Goal: Obtain resource: Obtain resource

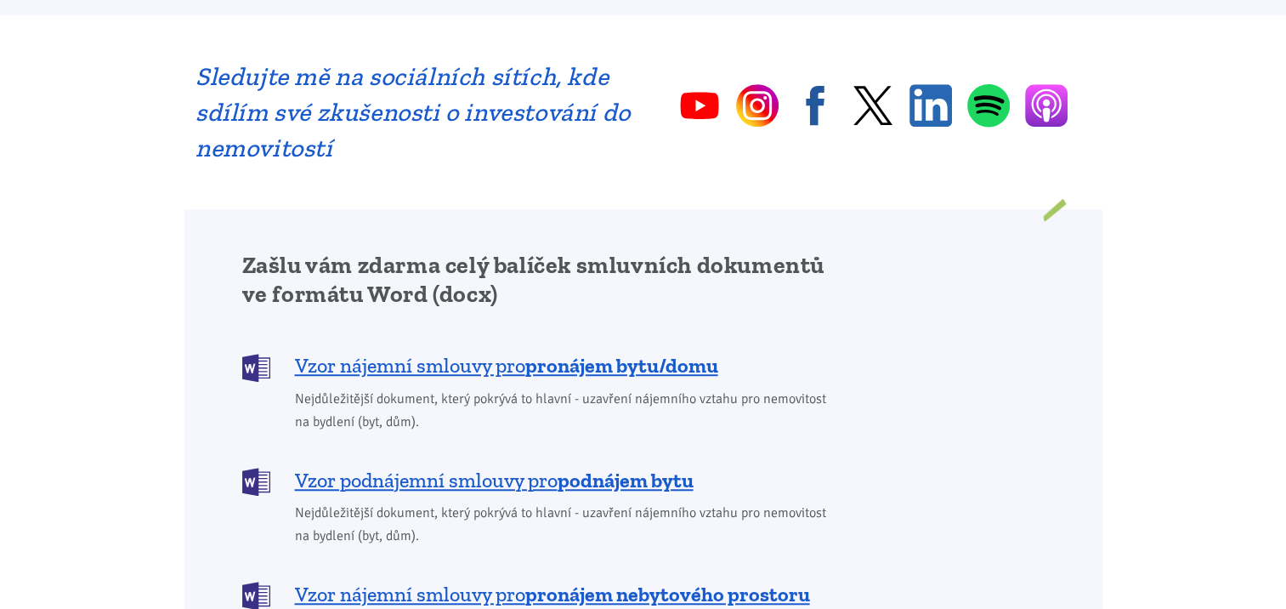
scroll to position [1275, 0]
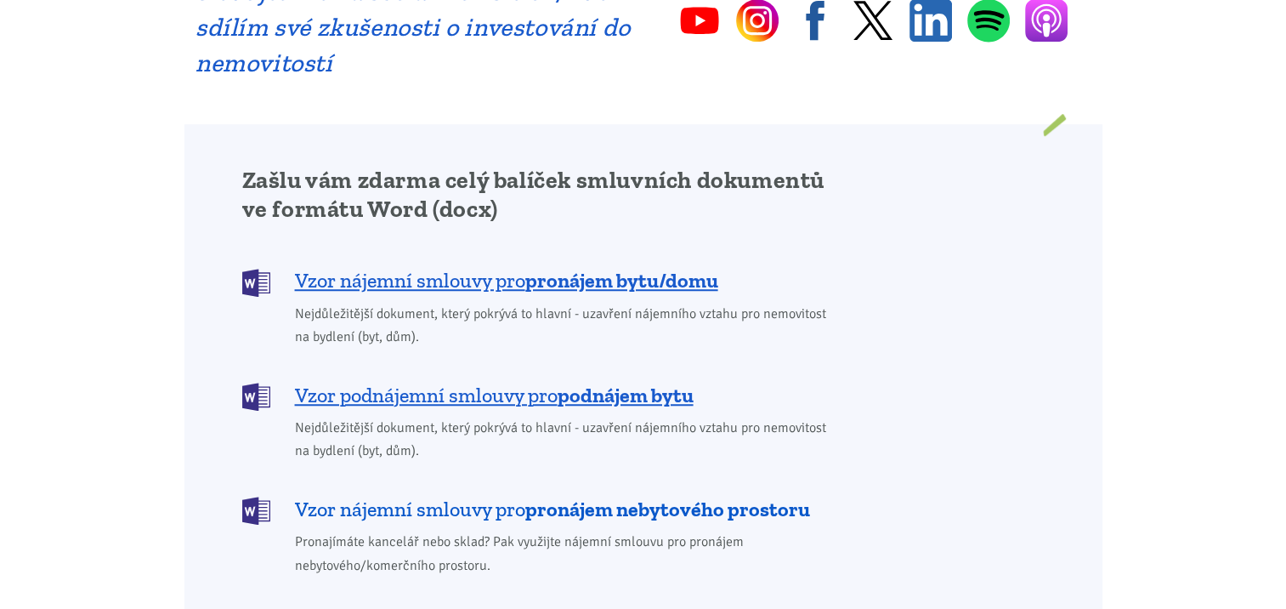
click at [485, 496] on span "Vzor nájemní smlouvy pro pronájem nebytového prostoru" at bounding box center [552, 509] width 515 height 27
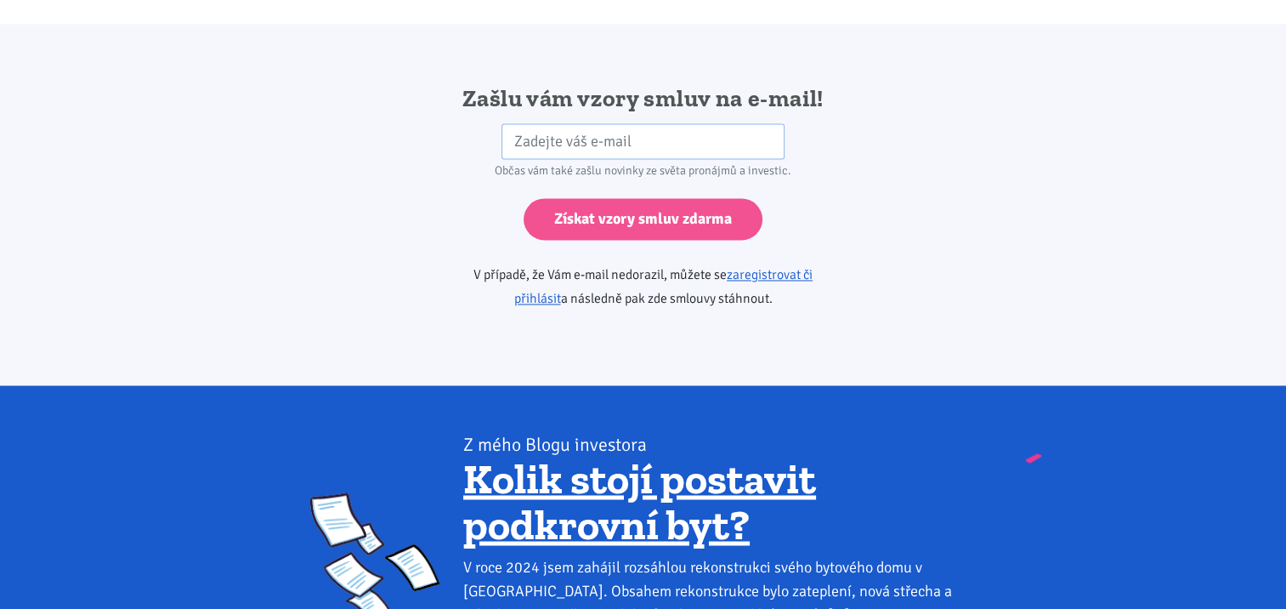
click at [485, 482] on link "Kolik stojí postavit podkrovní byt?" at bounding box center [639, 500] width 353 height 97
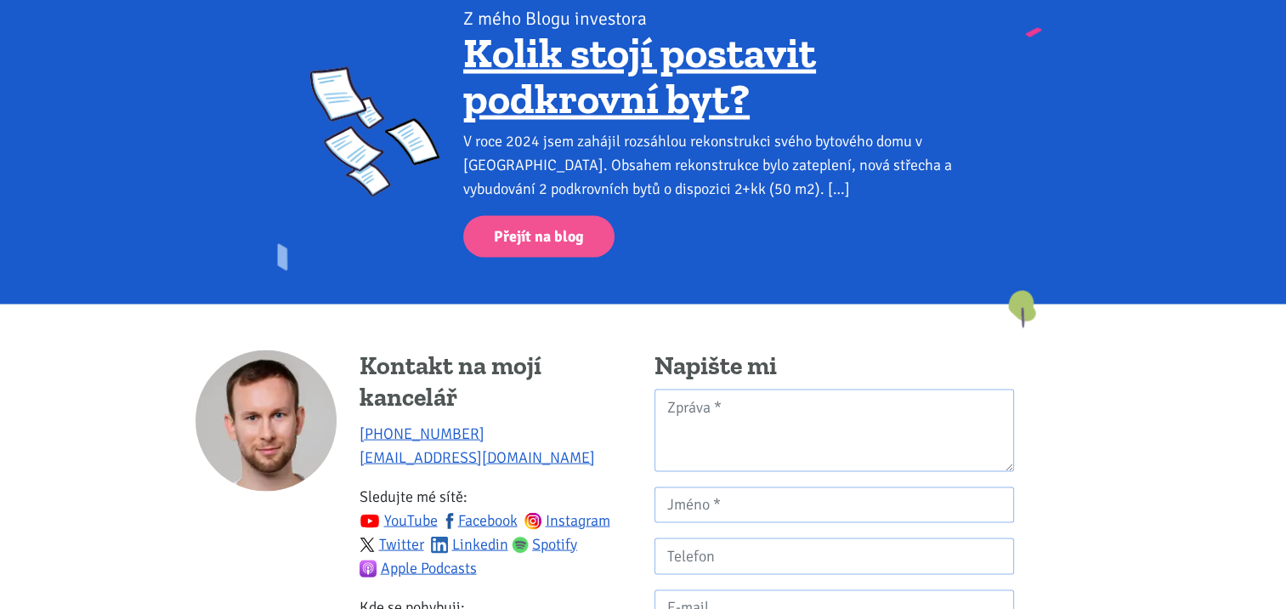
scroll to position [3349, 0]
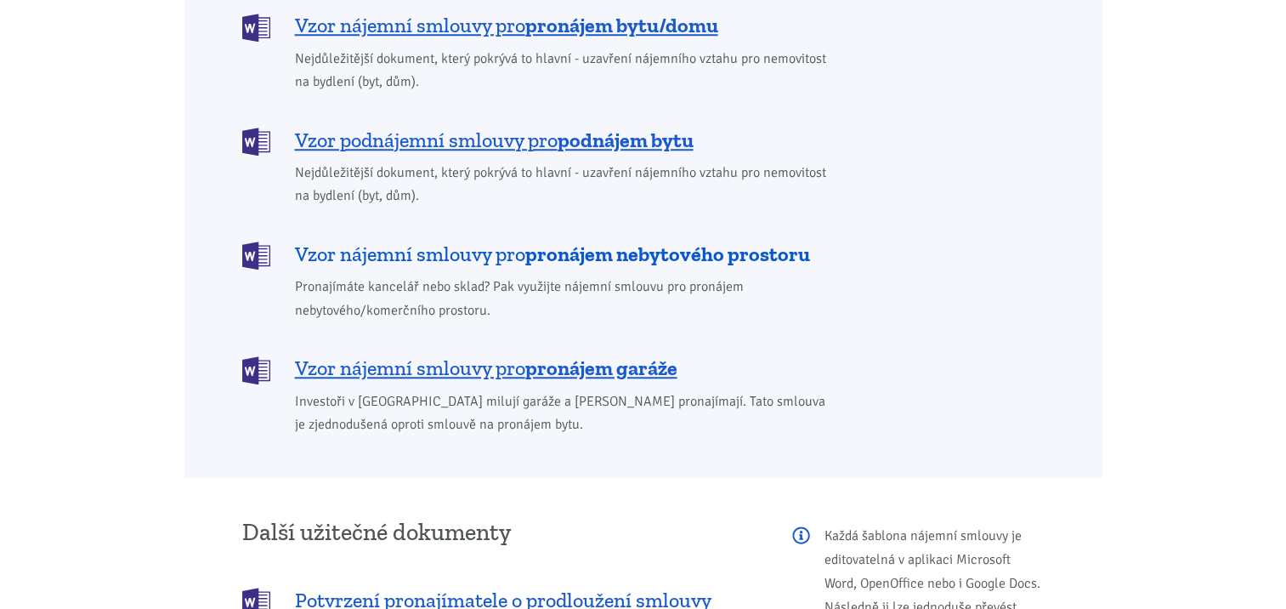
scroll to position [1615, 0]
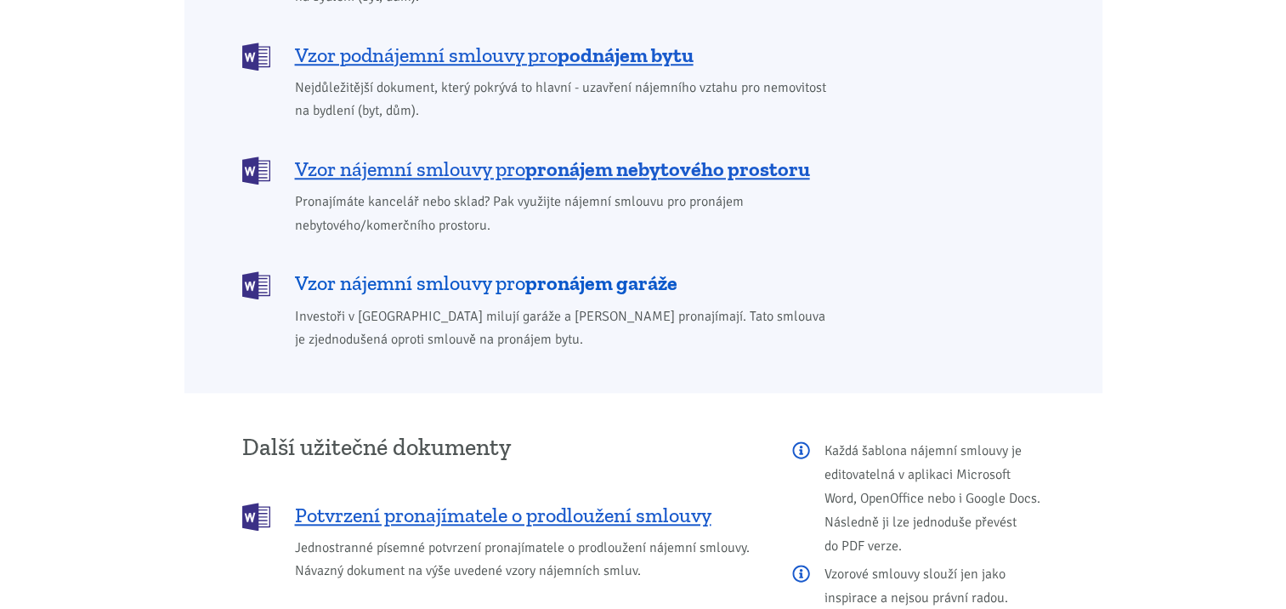
click at [428, 269] on span "Vzor nájemní smlouvy pro pronájem garáže" at bounding box center [486, 282] width 382 height 27
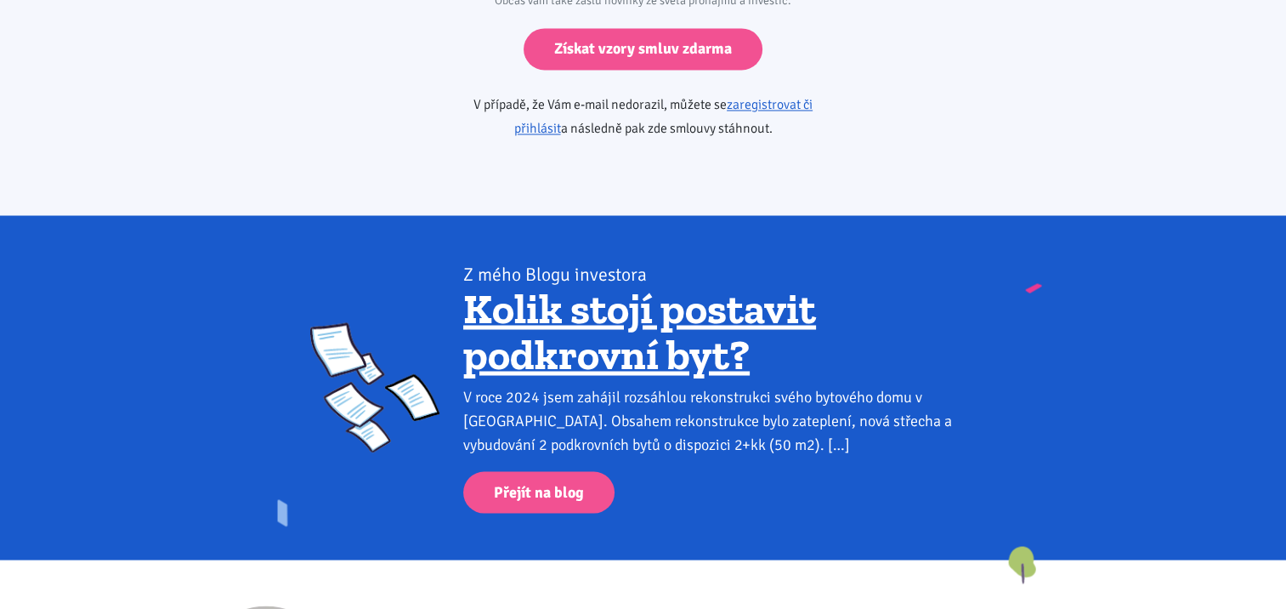
scroll to position [2839, 0]
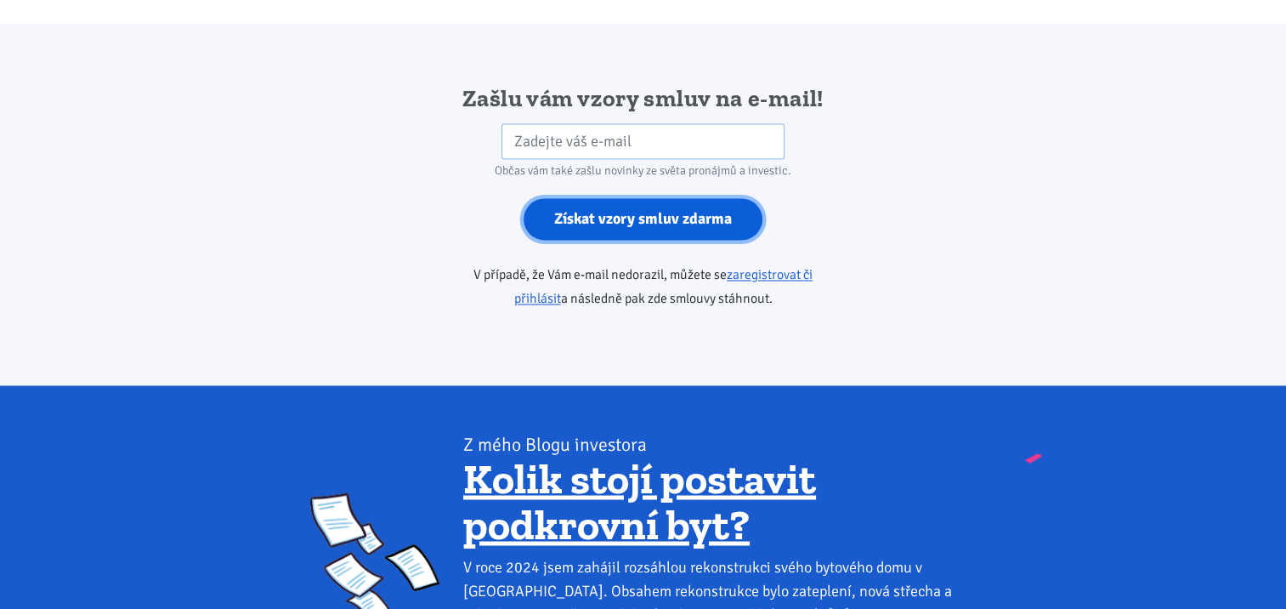
click at [609, 198] on input "Získat vzory smluv zdarma" at bounding box center [643, 219] width 239 height 42
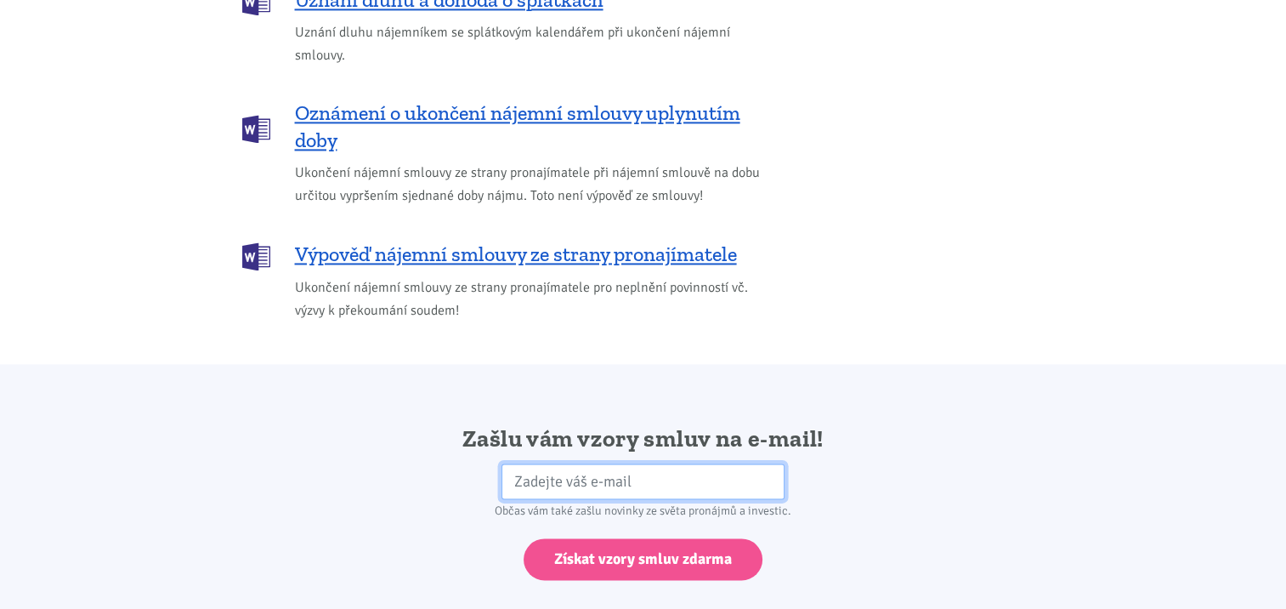
scroll to position [2584, 0]
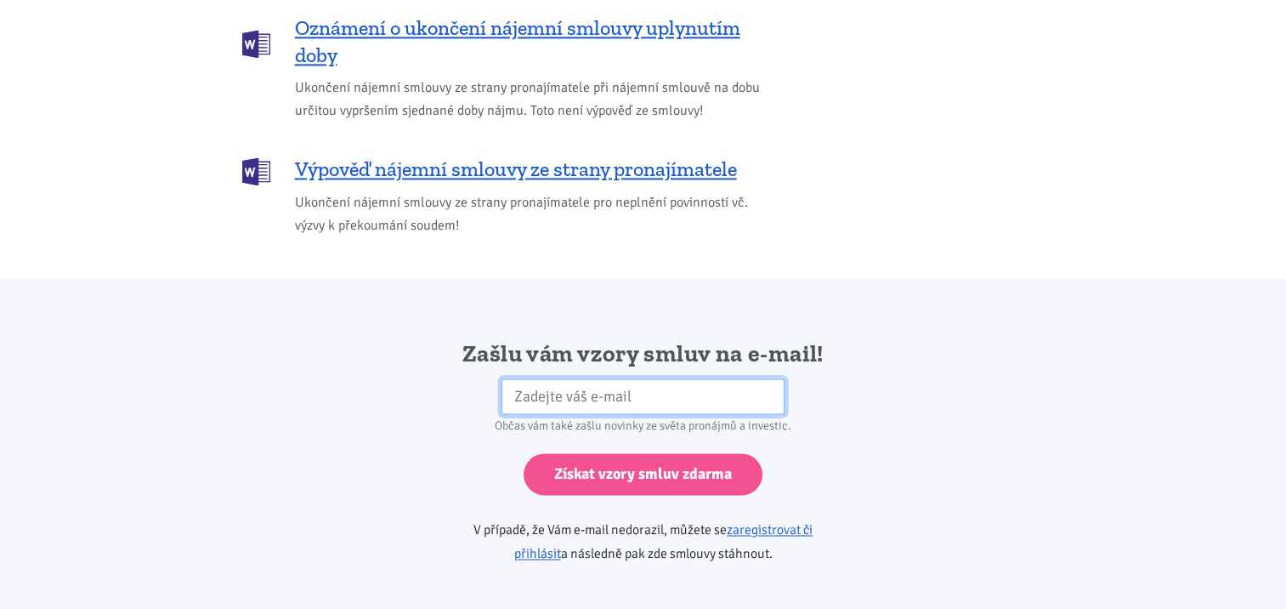
scroll to position [1615, 0]
